Goal: Task Accomplishment & Management: Manage account settings

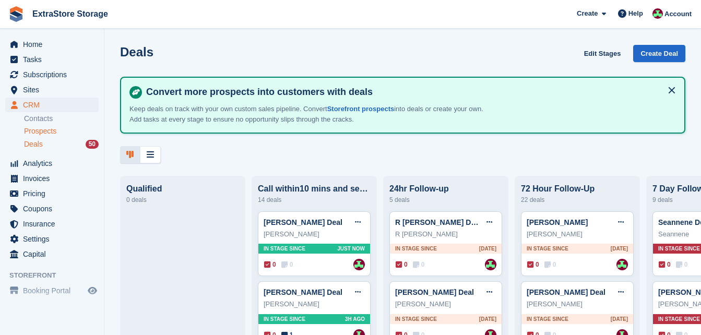
click at [50, 128] on span "Prospects" at bounding box center [40, 131] width 32 height 10
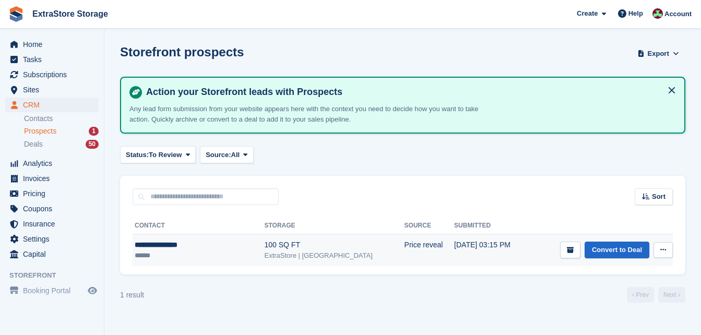
click at [157, 246] on div "**********" at bounding box center [185, 244] width 100 height 11
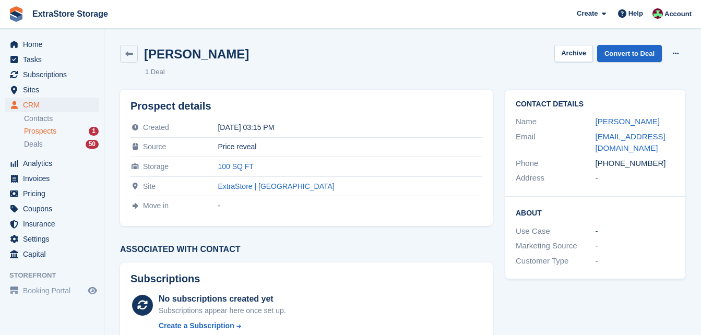
drag, startPoint x: 664, startPoint y: 164, endPoint x: 596, endPoint y: 166, distance: 68.4
click at [596, 166] on div "[PHONE_NUMBER]" at bounding box center [635, 164] width 80 height 12
copy div "[PHONE_NUMBER]"
click at [125, 52] on icon at bounding box center [129, 54] width 8 height 8
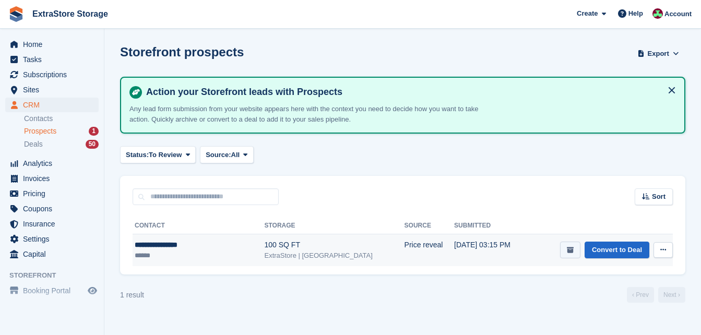
click at [564, 250] on button "submit" at bounding box center [570, 250] width 20 height 17
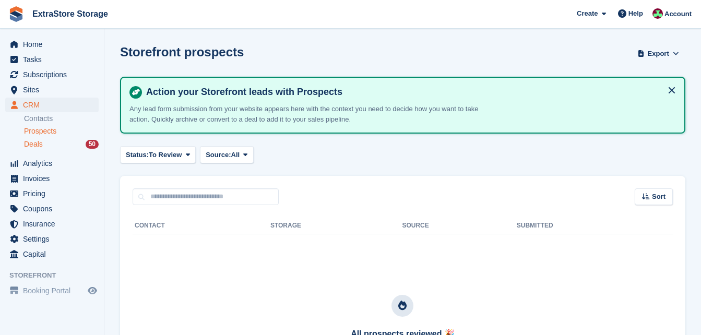
click at [45, 148] on div "Deals 50" at bounding box center [61, 144] width 75 height 10
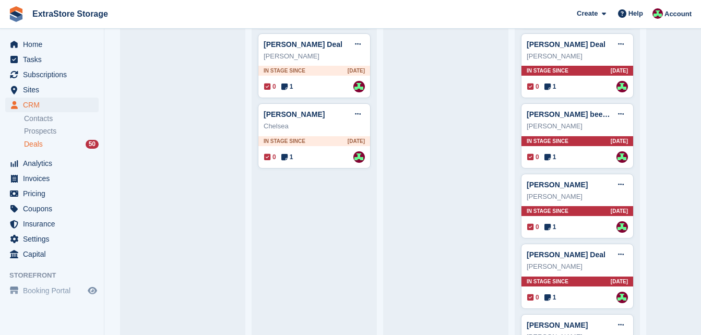
scroll to position [1044, 0]
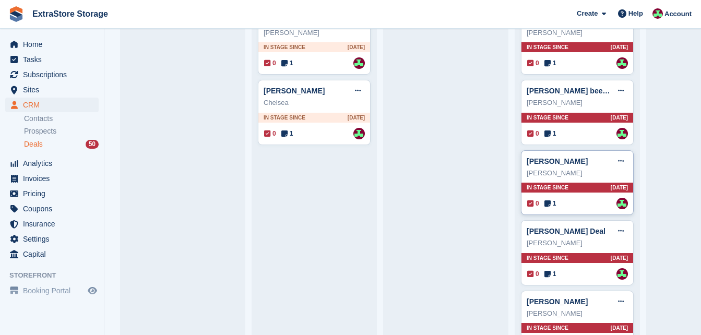
click at [548, 206] on icon at bounding box center [547, 203] width 6 height 7
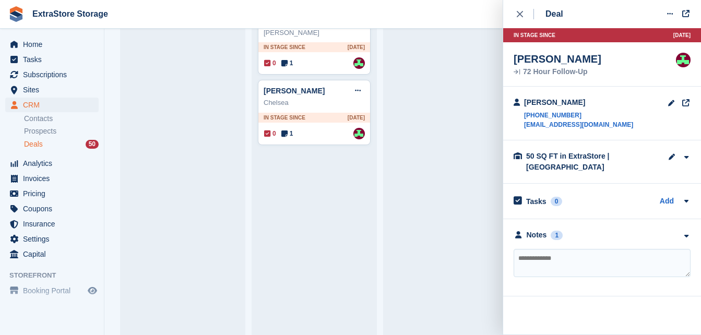
click at [545, 250] on textarea at bounding box center [601, 263] width 177 height 28
type textarea "**********"
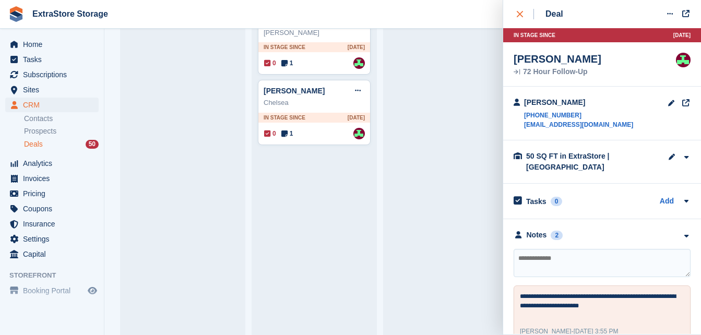
click at [519, 11] on icon "close" at bounding box center [520, 14] width 6 height 6
